Goal: Transaction & Acquisition: Purchase product/service

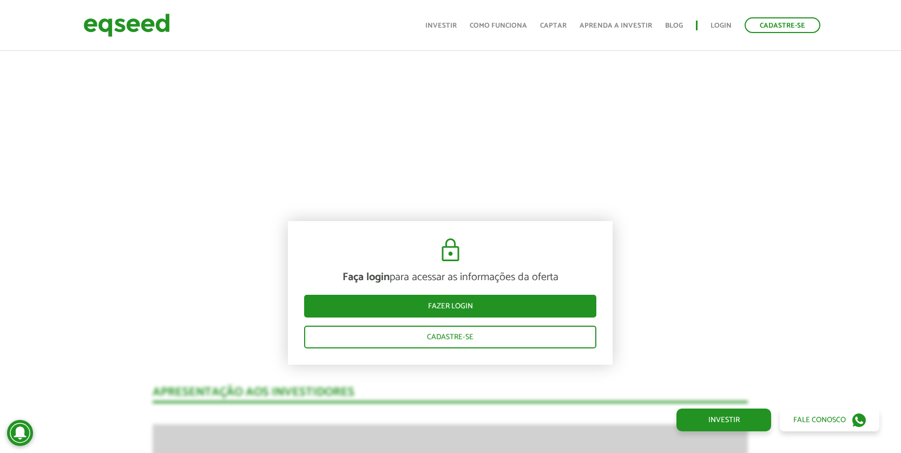
scroll to position [593, 0]
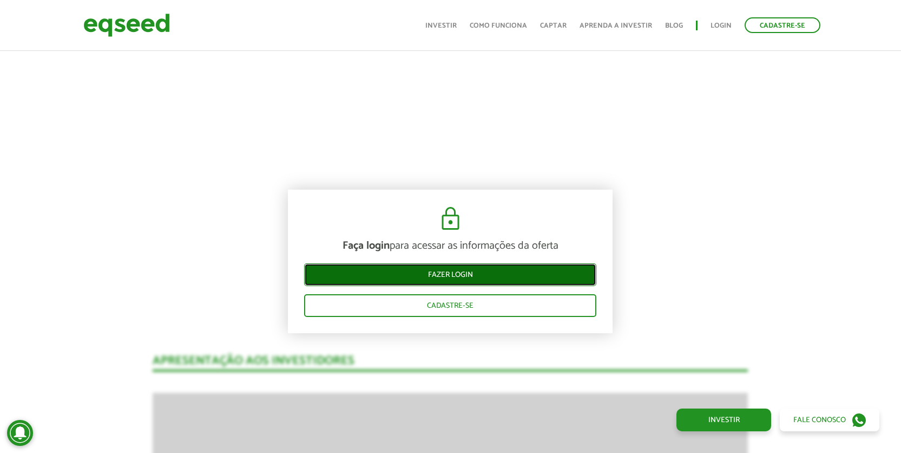
click at [442, 275] on link "Fazer login" at bounding box center [450, 274] width 292 height 23
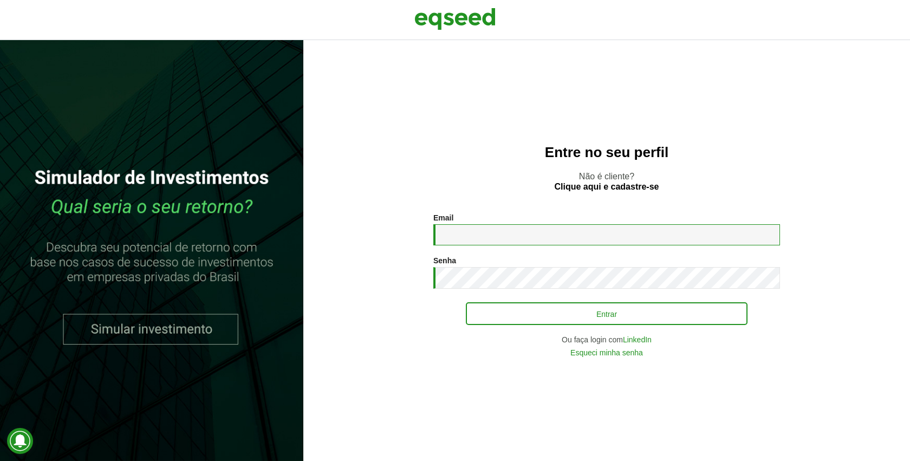
type input "**********"
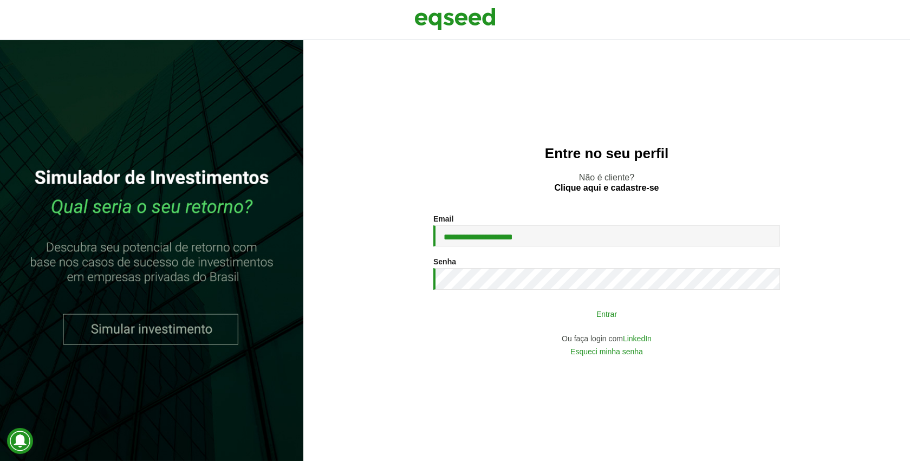
click at [553, 322] on button "Entrar" at bounding box center [607, 313] width 282 height 21
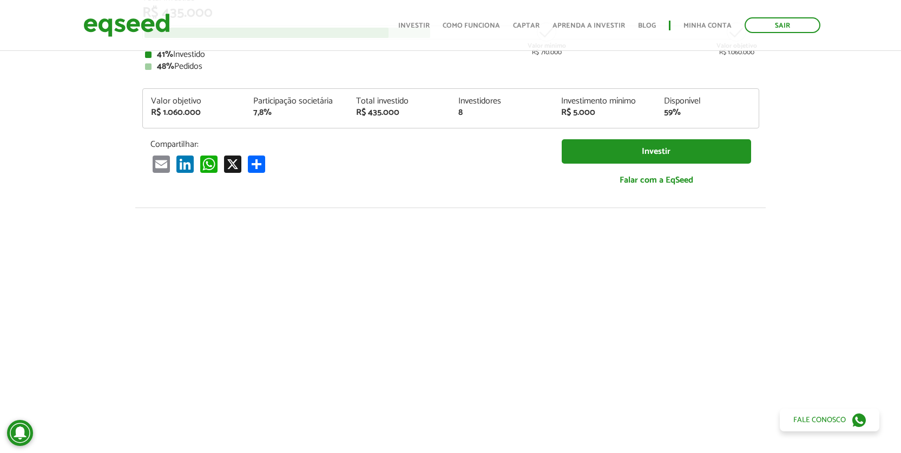
scroll to position [186, 0]
drag, startPoint x: 459, startPoint y: 112, endPoint x: 465, endPoint y: 110, distance: 6.2
click at [465, 110] on div "8" at bounding box center [502, 111] width 87 height 9
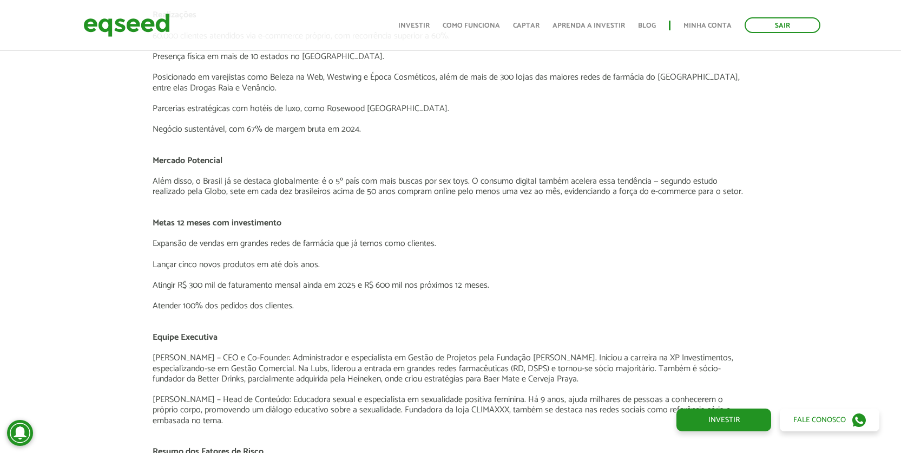
scroll to position [1410, 0]
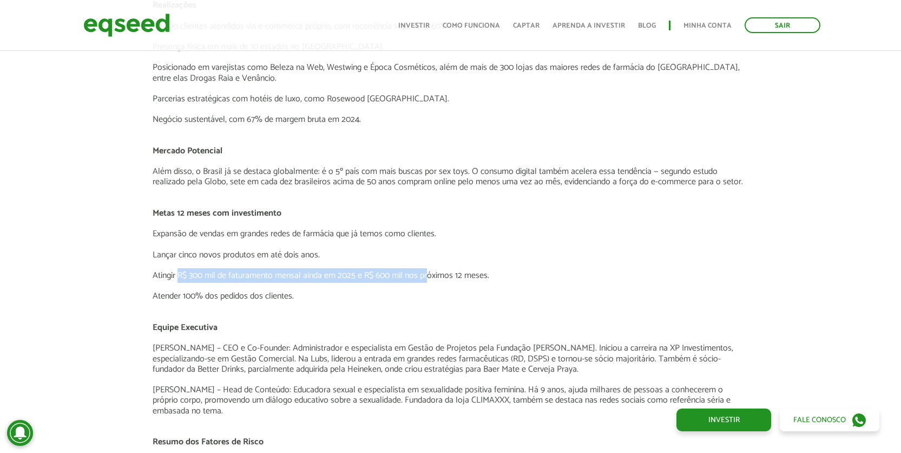
drag, startPoint x: 178, startPoint y: 272, endPoint x: 428, endPoint y: 275, distance: 250.2
click at [428, 275] on p "Atingir R$ 300 mil de faturamento mensal ainda em 2025 e R$ 600 mil nos próximo…" at bounding box center [451, 275] width 596 height 10
click at [258, 276] on p "Atingir R$ 300 mil de faturamento mensal ainda em 2025 e R$ 600 mil nos próximo…" at bounding box center [451, 275] width 596 height 10
drag, startPoint x: 306, startPoint y: 275, endPoint x: 538, endPoint y: 279, distance: 232.3
click at [538, 279] on p "Atingir R$ 300 mil de faturamento mensal ainda em 2025 e R$ 600 mil nos próximo…" at bounding box center [451, 275] width 596 height 10
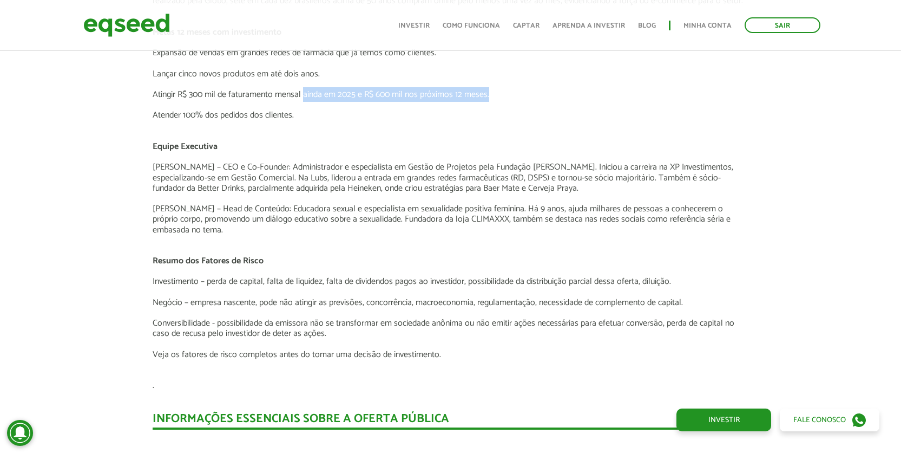
scroll to position [1591, 0]
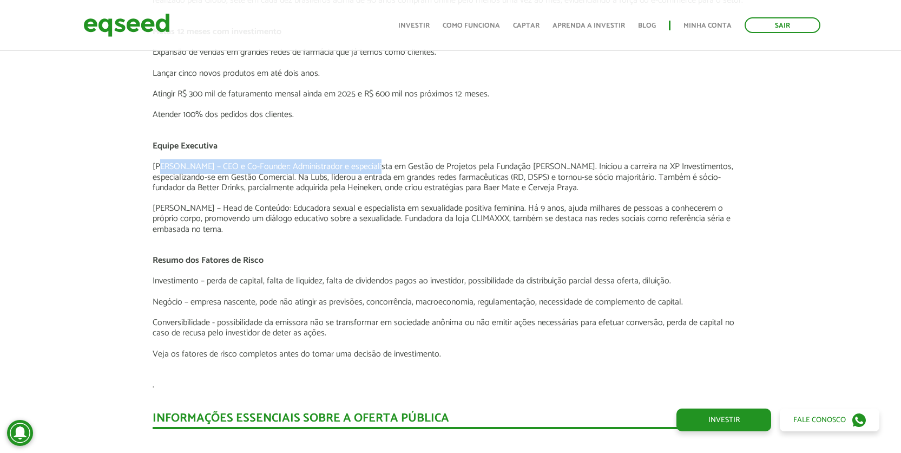
drag, startPoint x: 162, startPoint y: 169, endPoint x: 376, endPoint y: 174, distance: 213.4
click at [376, 174] on p "Gentil Nascimento – CEO e Co-Founder: Administrador e especialista em Gestão de…" at bounding box center [451, 176] width 596 height 31
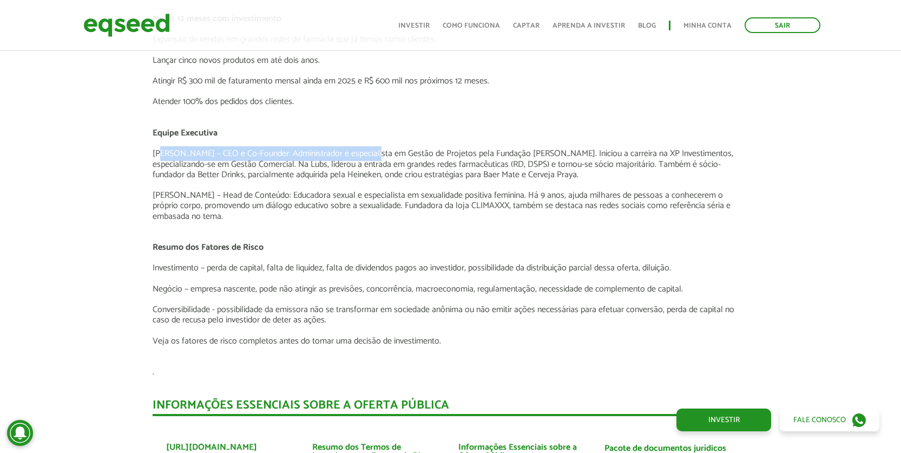
scroll to position [1605, 0]
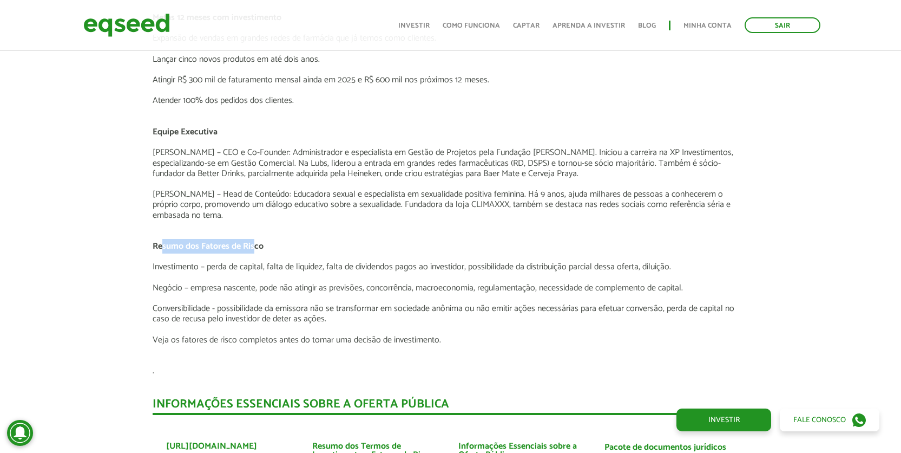
drag, startPoint x: 164, startPoint y: 247, endPoint x: 256, endPoint y: 246, distance: 92.0
click at [256, 246] on strong "Resumo dos Fatores de Risco" at bounding box center [208, 246] width 111 height 15
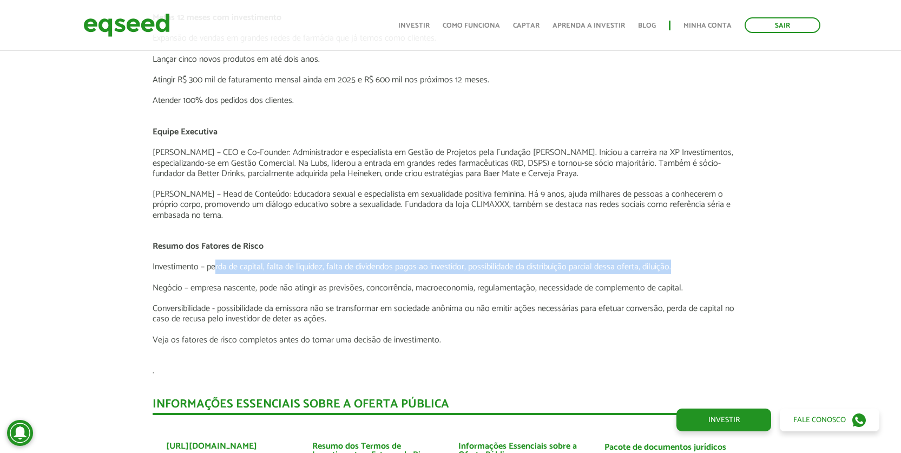
drag, startPoint x: 217, startPoint y: 267, endPoint x: 681, endPoint y: 271, distance: 463.5
click at [681, 271] on p "Investimento – perda de capital, falta de liquidez, falta de dividendos pagos a…" at bounding box center [451, 267] width 596 height 10
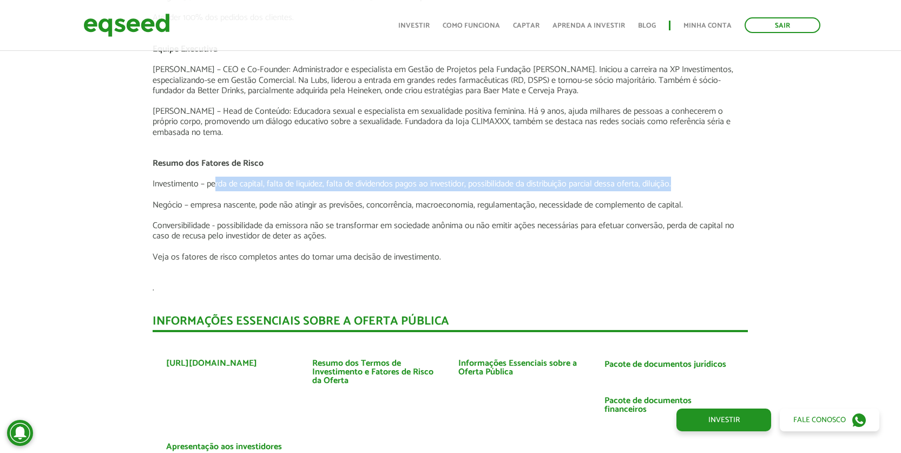
scroll to position [1689, 0]
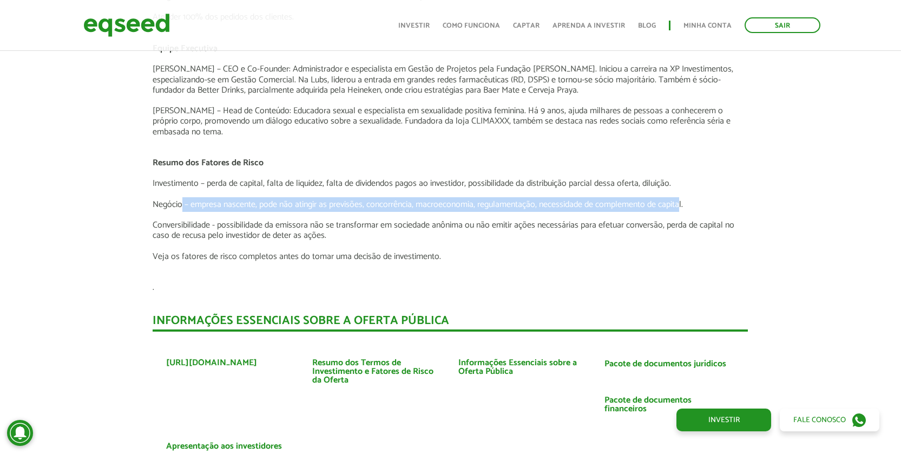
drag, startPoint x: 184, startPoint y: 203, endPoint x: 682, endPoint y: 210, distance: 498.2
click at [682, 210] on p "Negócio – empresa nascente, pode não atingir as previsões, concorrência, macroe…" at bounding box center [451, 204] width 596 height 10
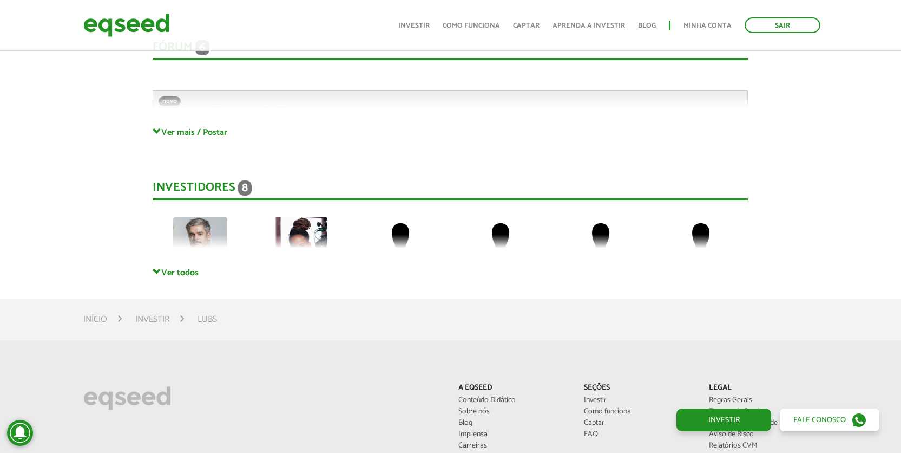
scroll to position [2324, 0]
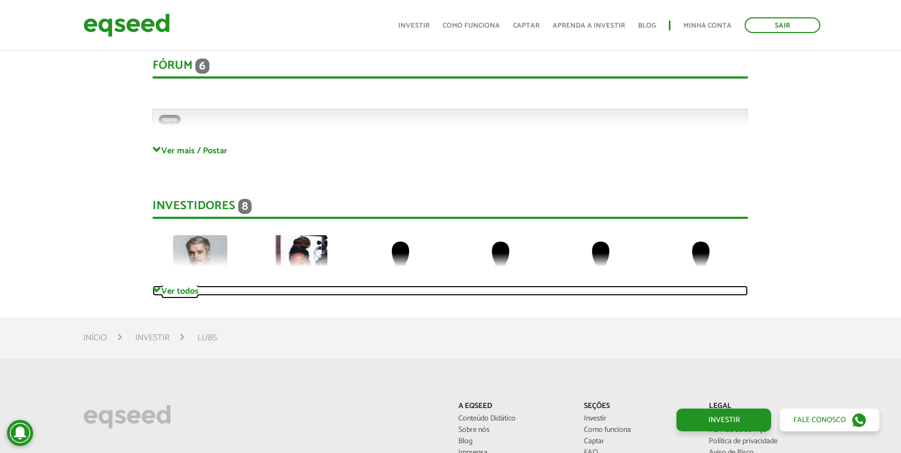
click at [193, 293] on link "Ver todos" at bounding box center [451, 290] width 596 height 10
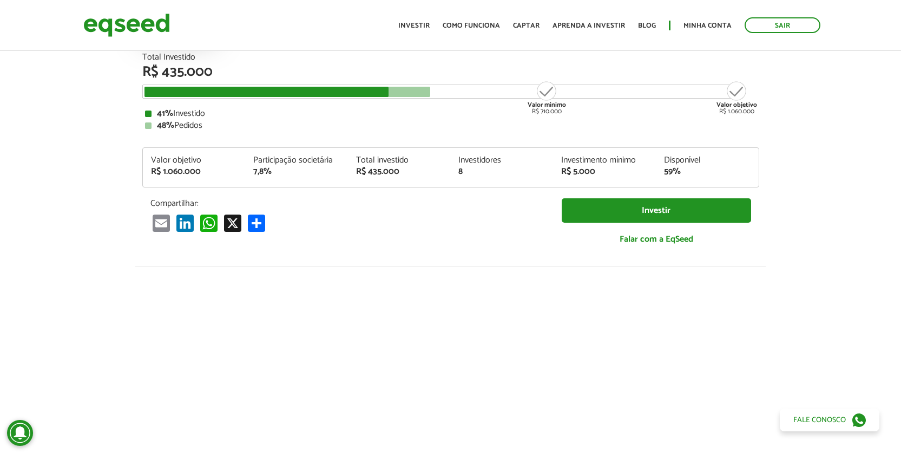
scroll to position [0, 0]
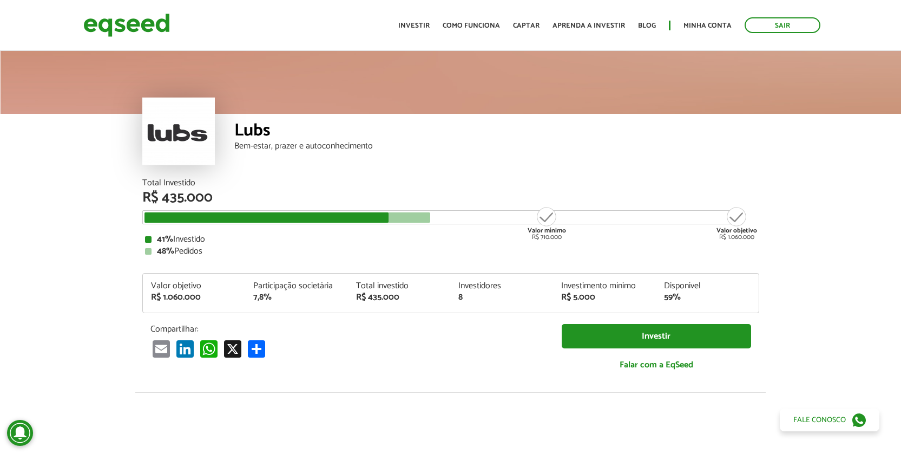
click at [340, 297] on div "Participação societária 7,8%" at bounding box center [296, 292] width 103 height 20
click at [395, 217] on div at bounding box center [288, 217] width 286 height 10
click at [666, 336] on link "Investir" at bounding box center [656, 336] width 189 height 24
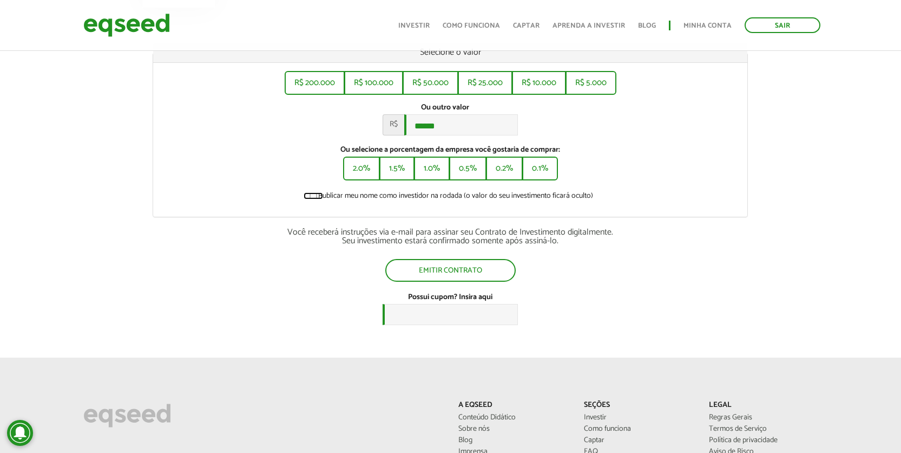
scroll to position [162, 0]
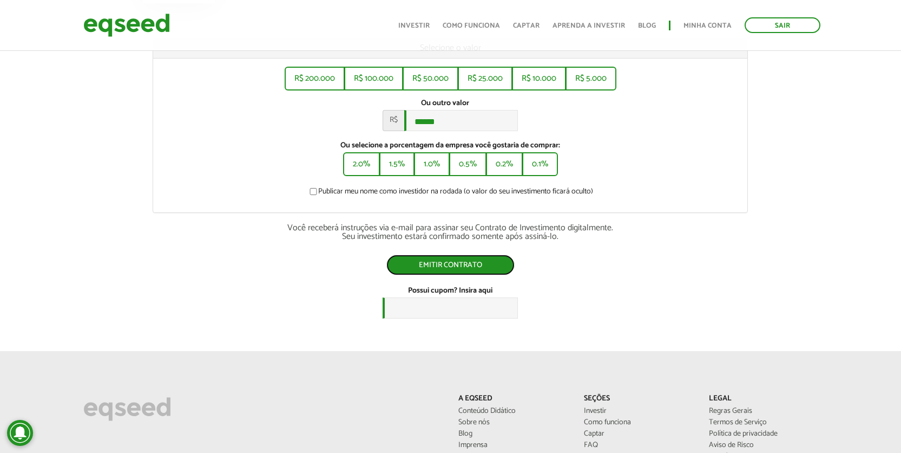
click at [468, 268] on button "Emitir contrato" at bounding box center [451, 264] width 128 height 21
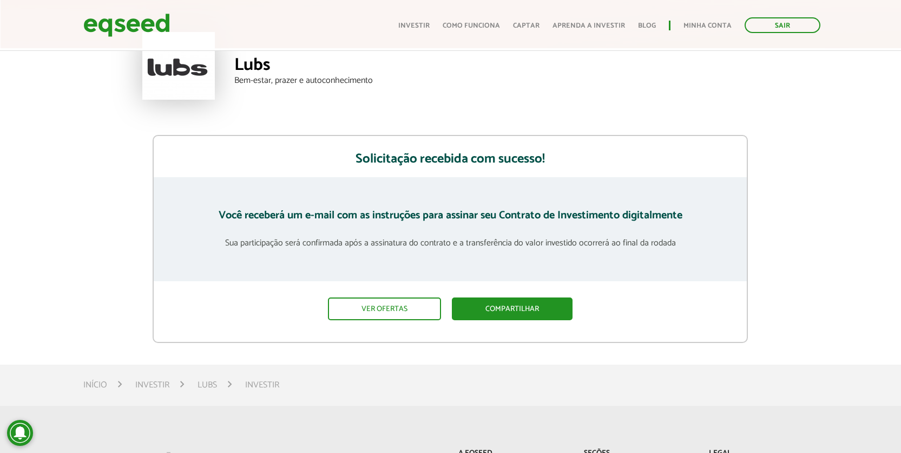
scroll to position [70, 0]
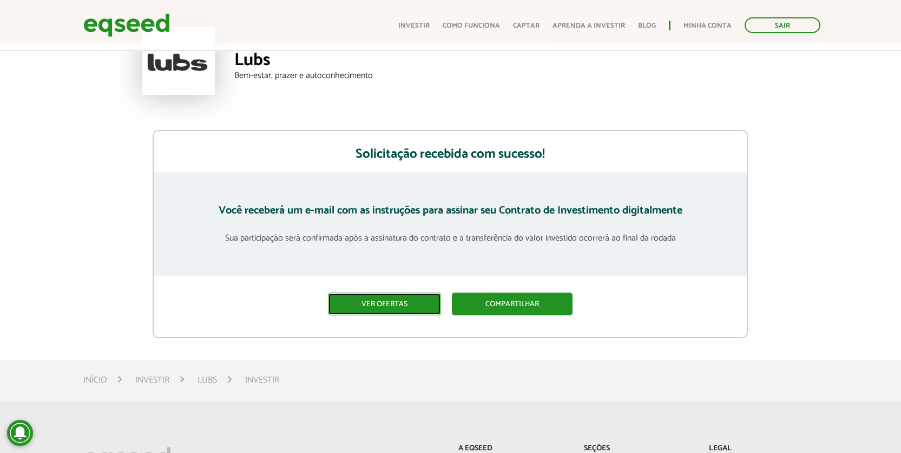
click at [420, 311] on link "Ver ofertas" at bounding box center [384, 303] width 113 height 23
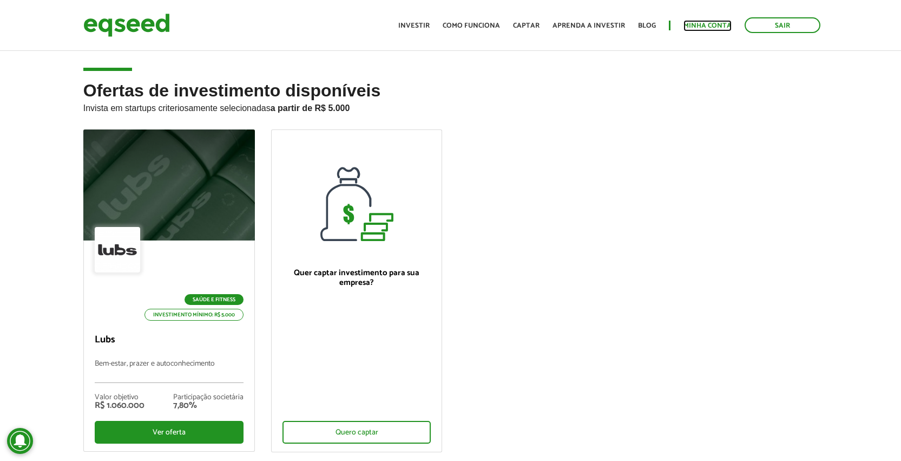
click at [694, 27] on link "Minha conta" at bounding box center [708, 25] width 48 height 7
click at [159, 26] on img at bounding box center [126, 25] width 87 height 29
click at [717, 27] on link "Minha conta" at bounding box center [708, 25] width 48 height 7
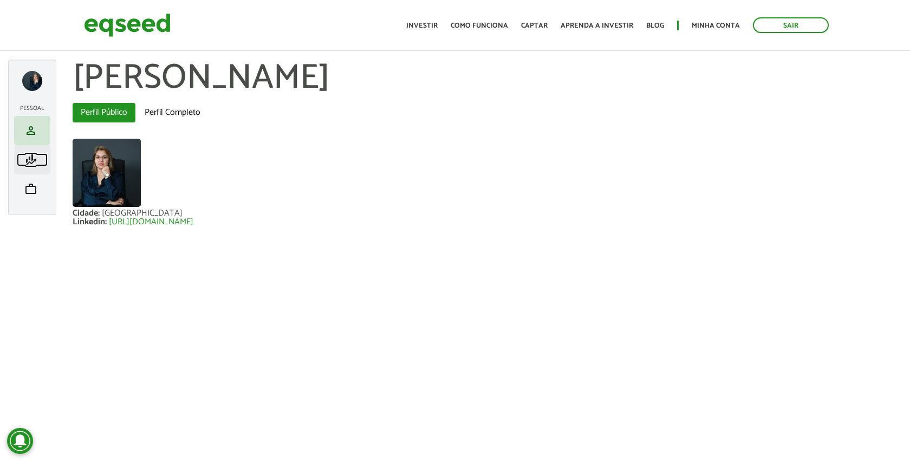
click at [32, 161] on span "finance_mode" at bounding box center [30, 159] width 13 height 13
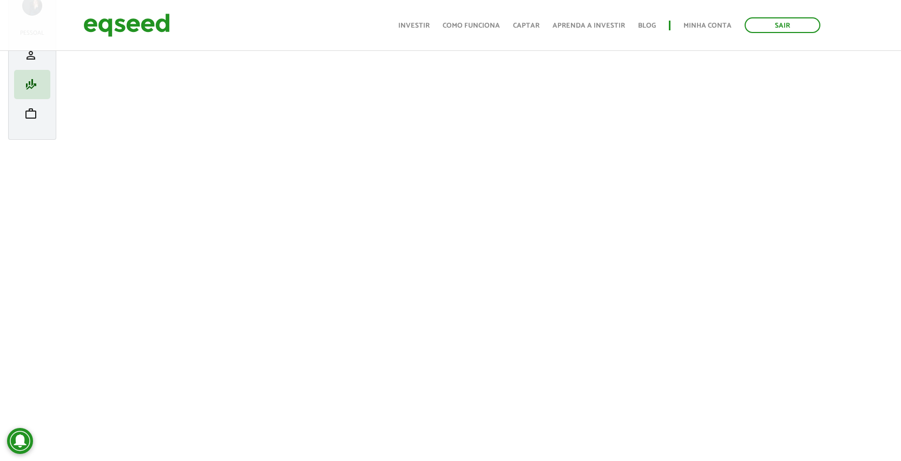
scroll to position [75, 0]
click at [18, 105] on li "work Meu portfólio" at bounding box center [32, 114] width 36 height 29
click at [22, 110] on link "work Meu portfólio" at bounding box center [32, 114] width 31 height 13
